Goal: Navigation & Orientation: Understand site structure

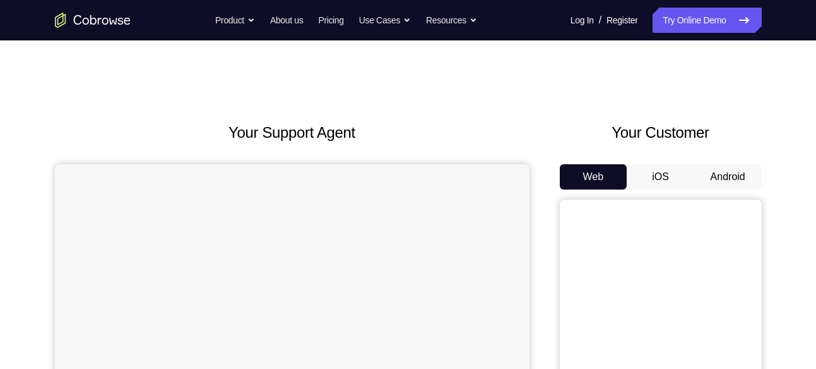
click at [721, 174] on button "Android" at bounding box center [728, 176] width 68 height 25
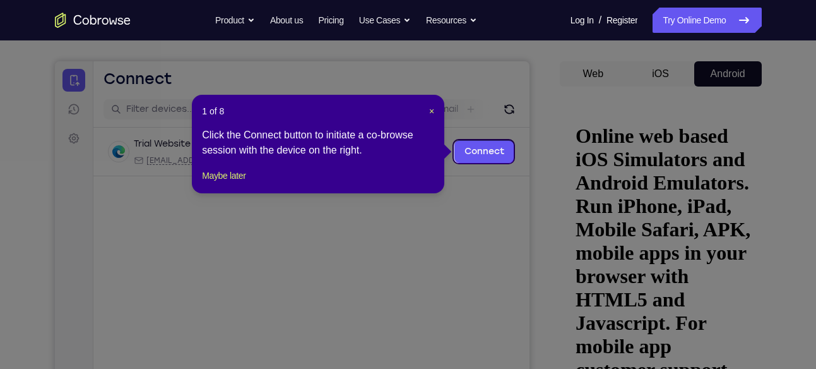
scroll to position [102, 0]
click at [429, 114] on span "×" at bounding box center [431, 112] width 5 height 10
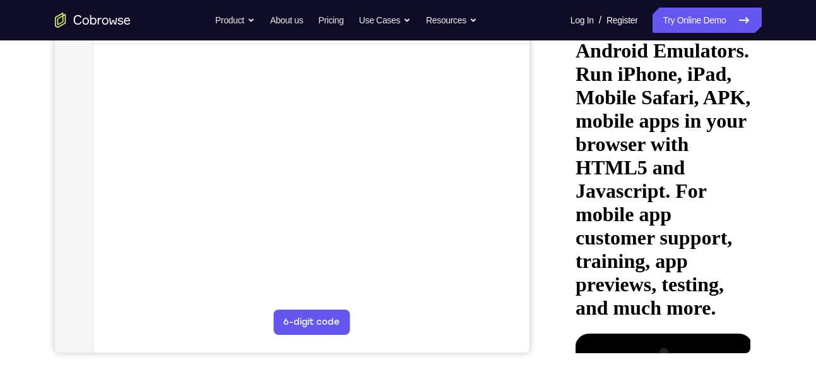
scroll to position [237, 0]
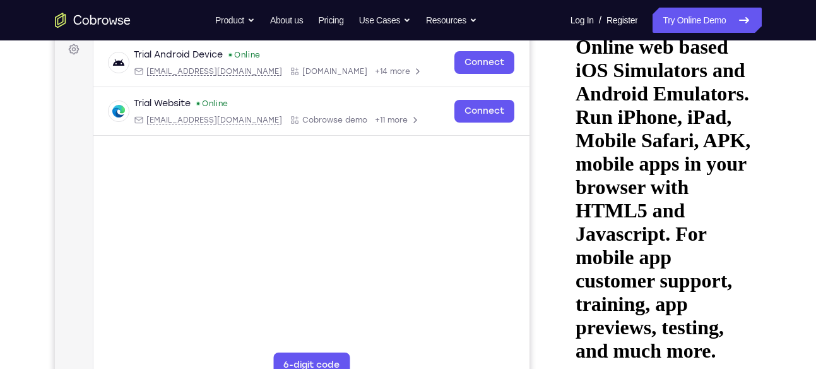
scroll to position [189, 0]
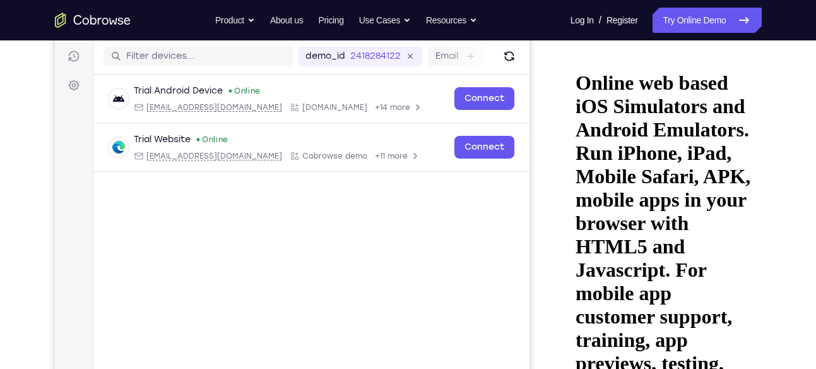
scroll to position [155, 0]
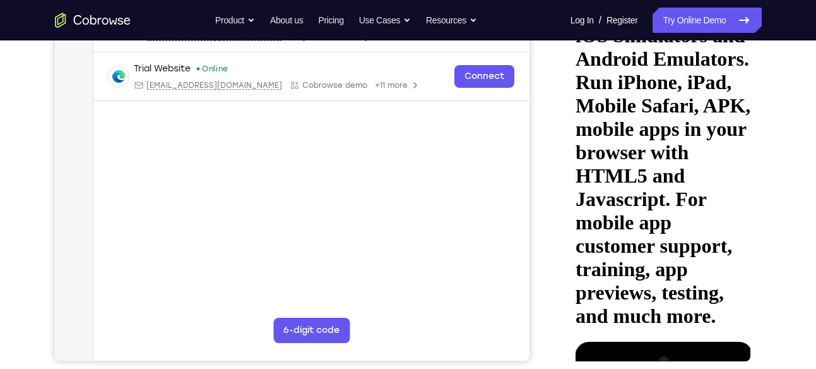
scroll to position [230, 0]
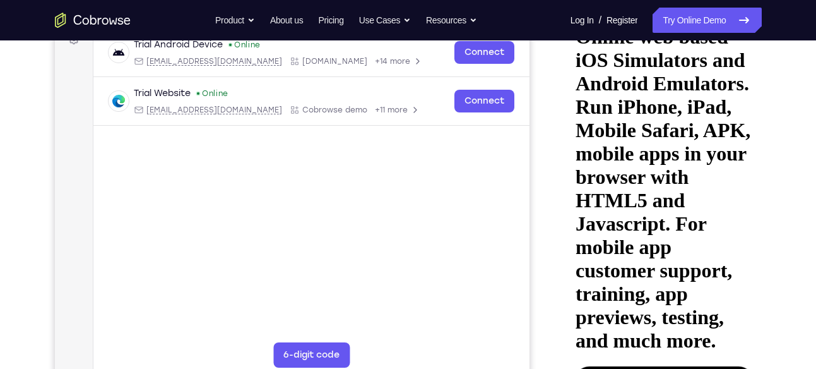
scroll to position [201, 0]
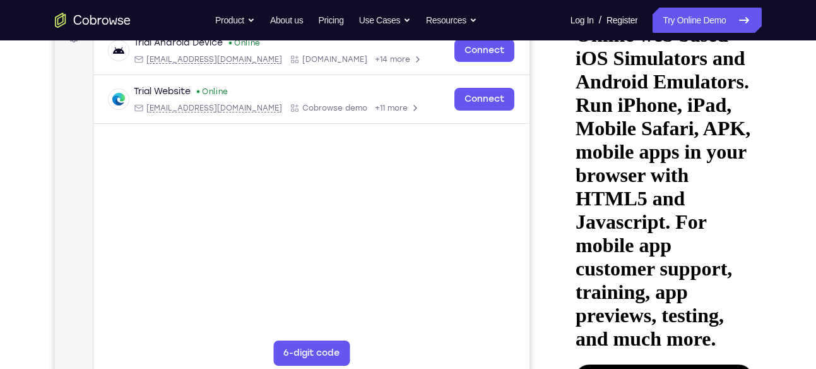
scroll to position [249, 0]
